Goal: Transaction & Acquisition: Download file/media

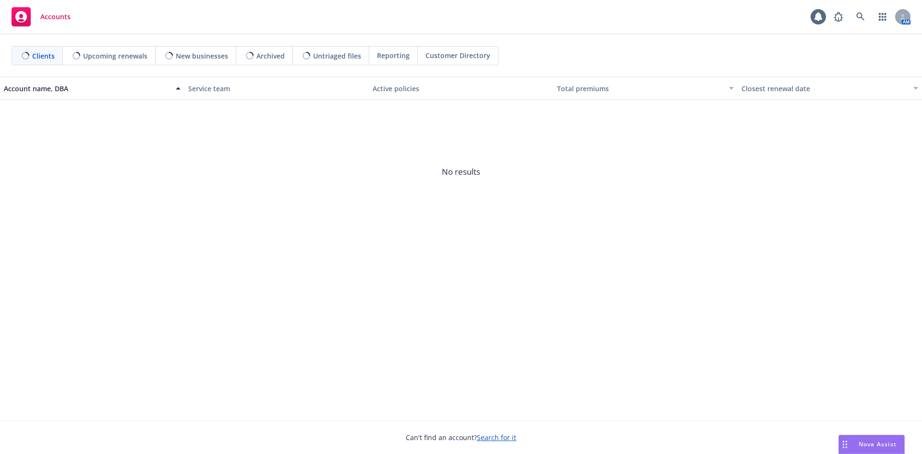
click at [861, 26] on div "Accounts AM" at bounding box center [461, 17] width 922 height 35
click at [861, 19] on icon at bounding box center [861, 16] width 9 height 9
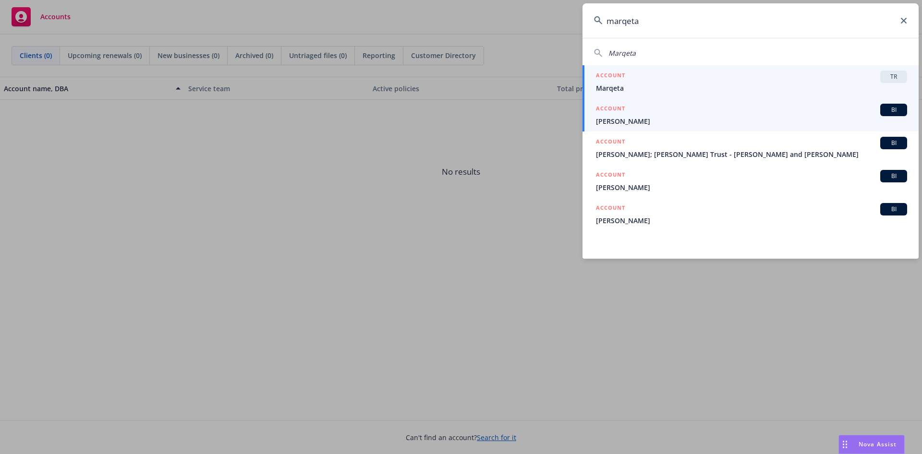
type input "marqeta"
click at [675, 80] on div "ACCOUNT TR" at bounding box center [751, 77] width 311 height 12
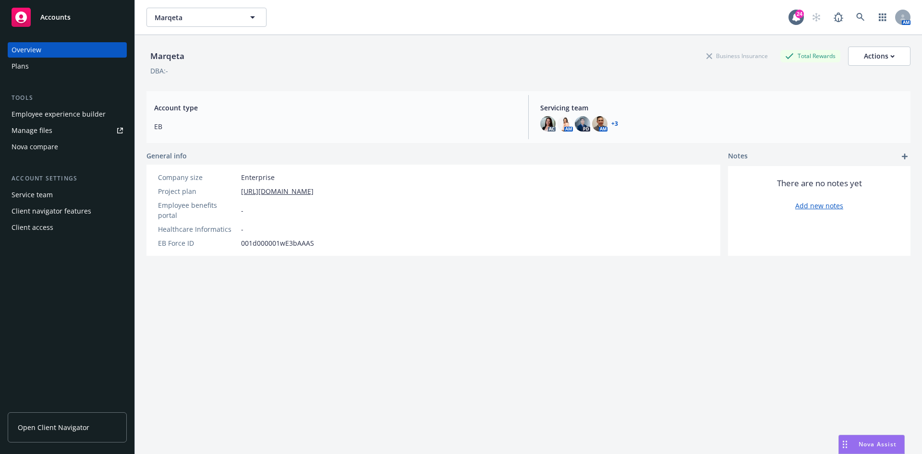
click at [44, 115] on div "Employee experience builder" at bounding box center [59, 114] width 94 height 15
click at [69, 133] on link "Manage files" at bounding box center [67, 130] width 119 height 15
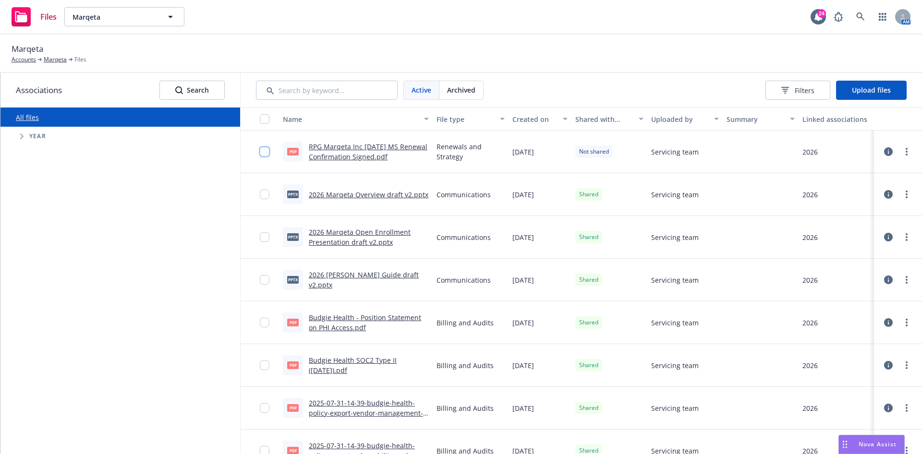
click at [263, 149] on input "checkbox" at bounding box center [265, 152] width 10 height 10
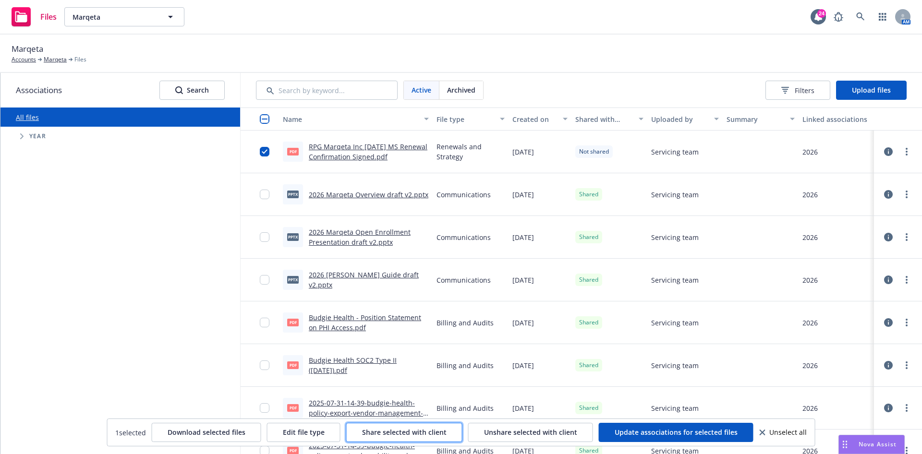
click at [371, 428] on span "Share selected with client" at bounding box center [404, 432] width 85 height 9
click at [260, 154] on input "checkbox" at bounding box center [265, 152] width 10 height 10
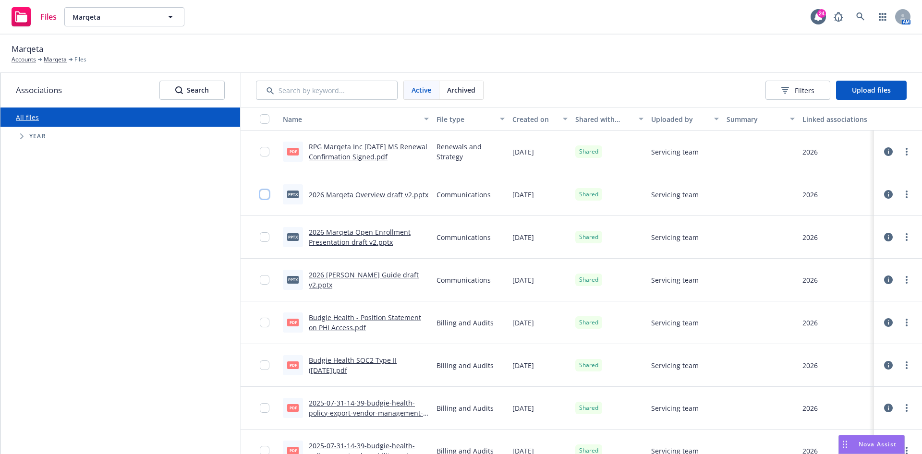
click at [265, 197] on input "checkbox" at bounding box center [265, 195] width 10 height 10
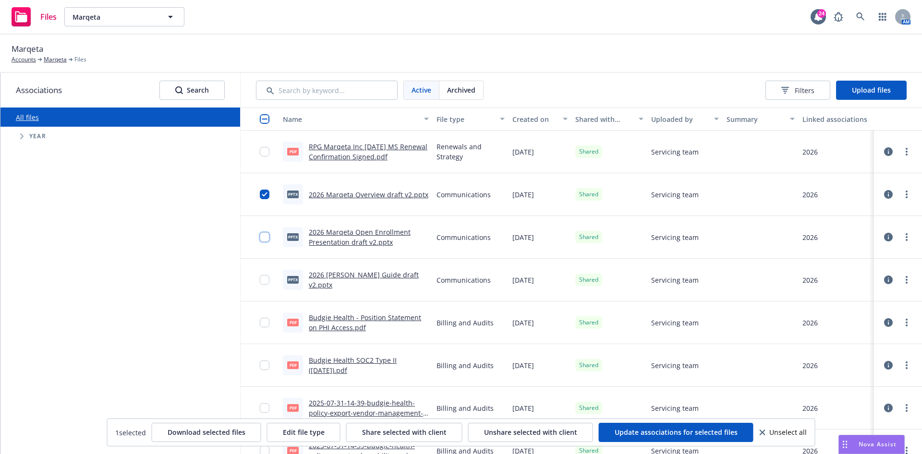
click at [262, 239] on input "checkbox" at bounding box center [265, 238] width 10 height 10
click at [264, 280] on input "checkbox" at bounding box center [265, 280] width 10 height 10
click at [234, 432] on span "Download selected files" at bounding box center [207, 432] width 78 height 9
